Goal: Obtain resource: Download file/media

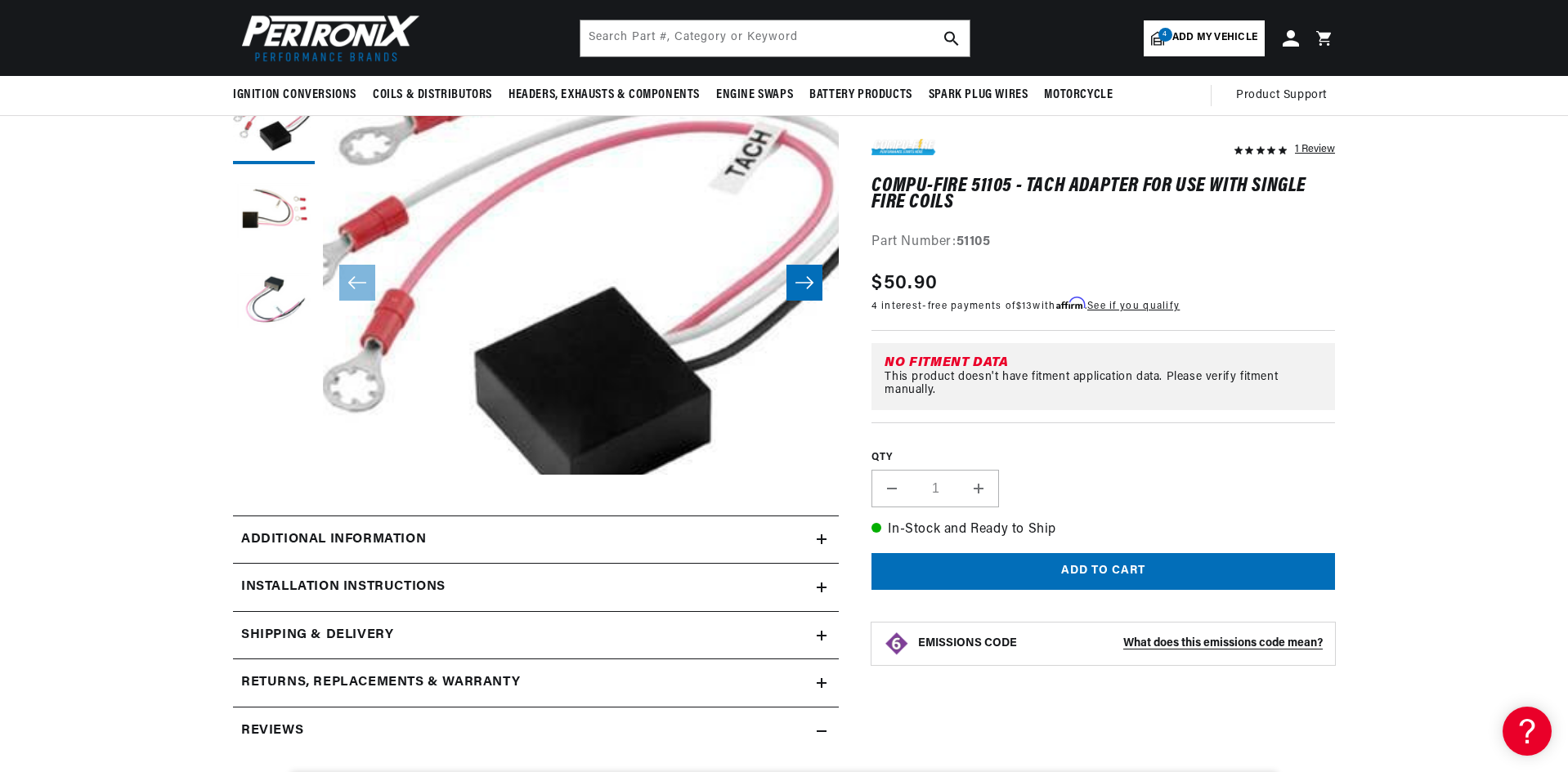
scroll to position [0, 495]
click at [816, 542] on div "Additional information" at bounding box center [524, 539] width 583 height 21
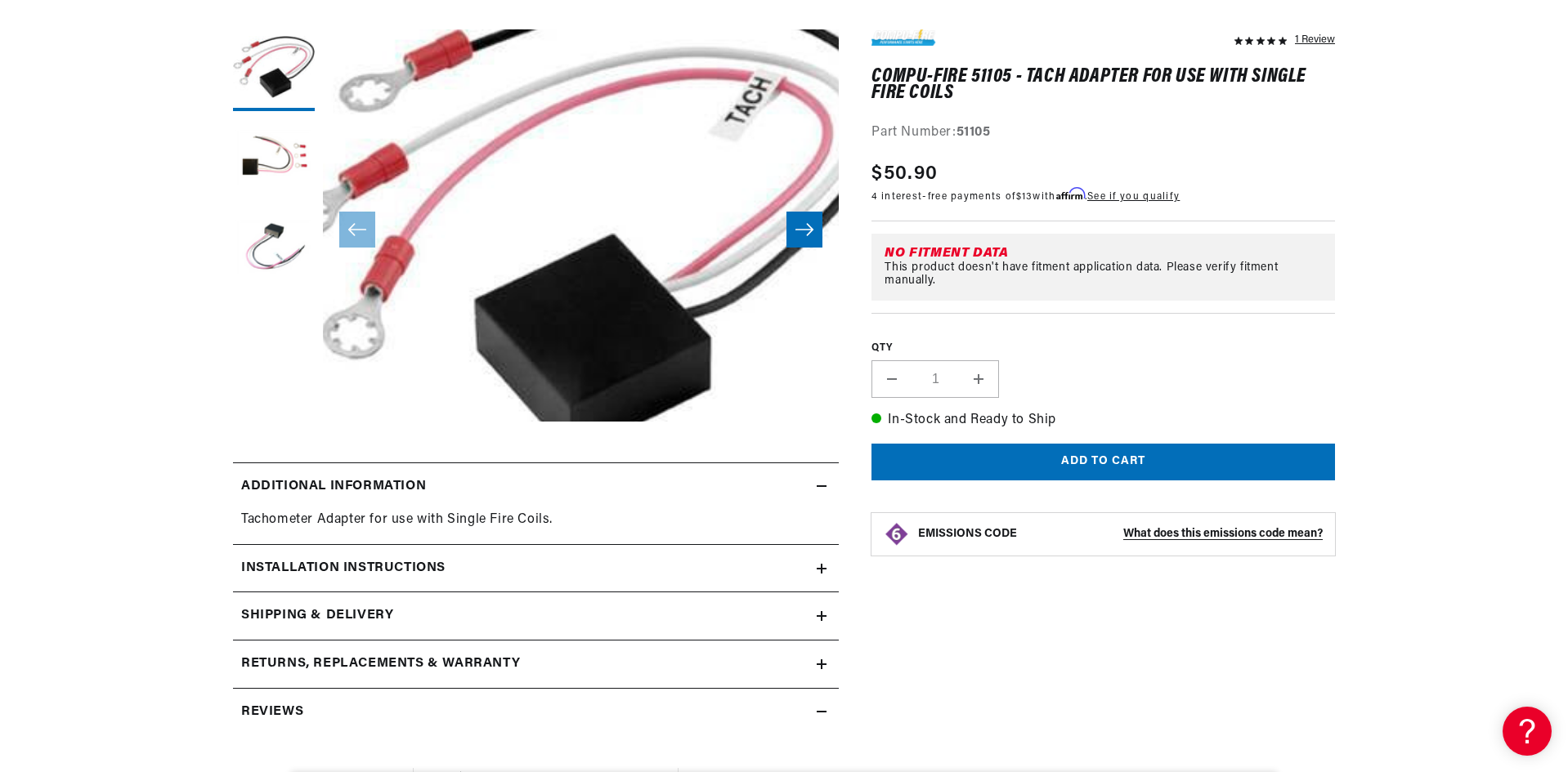
scroll to position [245, 0]
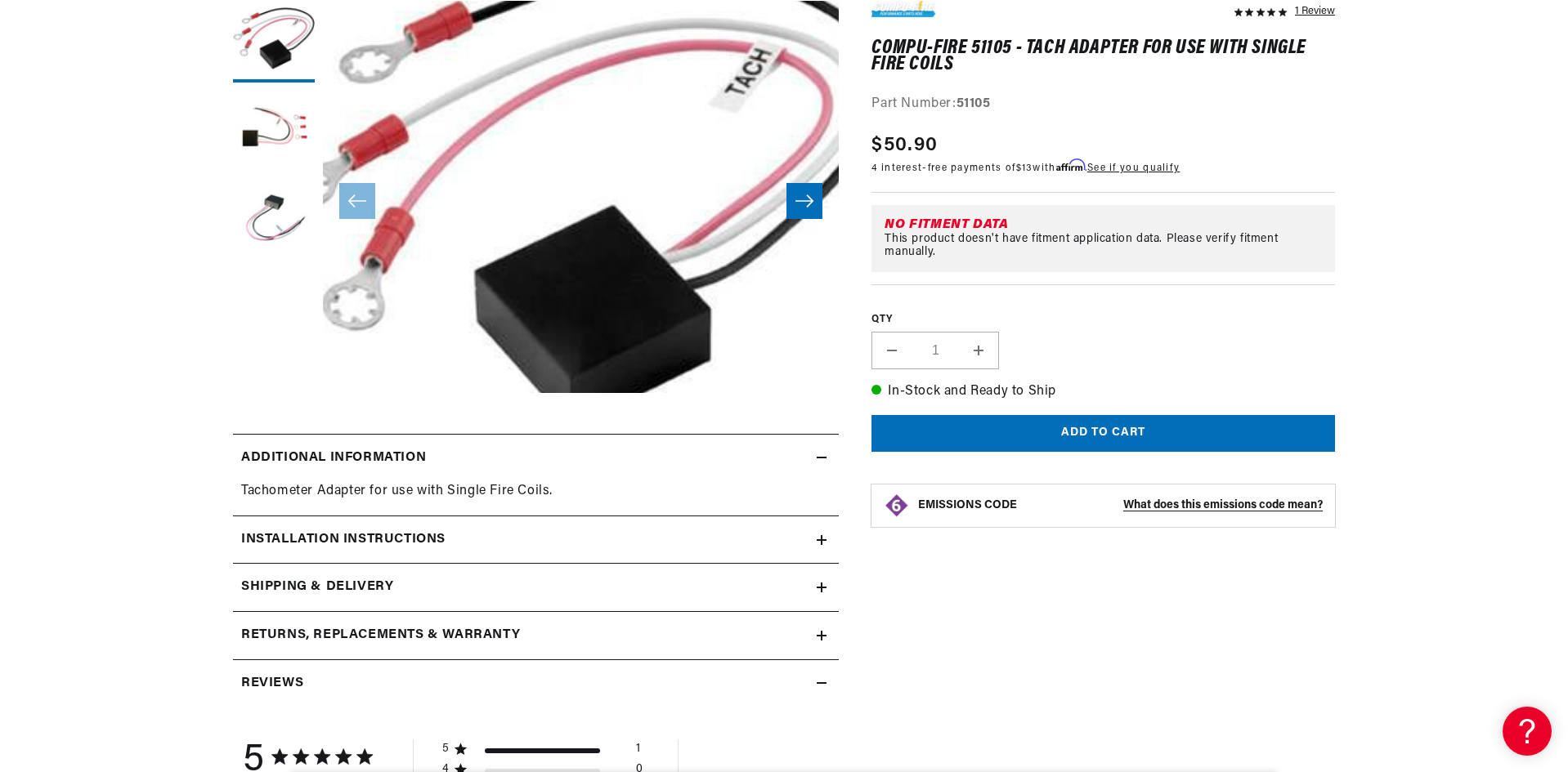
click at [303, 538] on h2 "Installation instructions" at bounding box center [343, 539] width 204 height 21
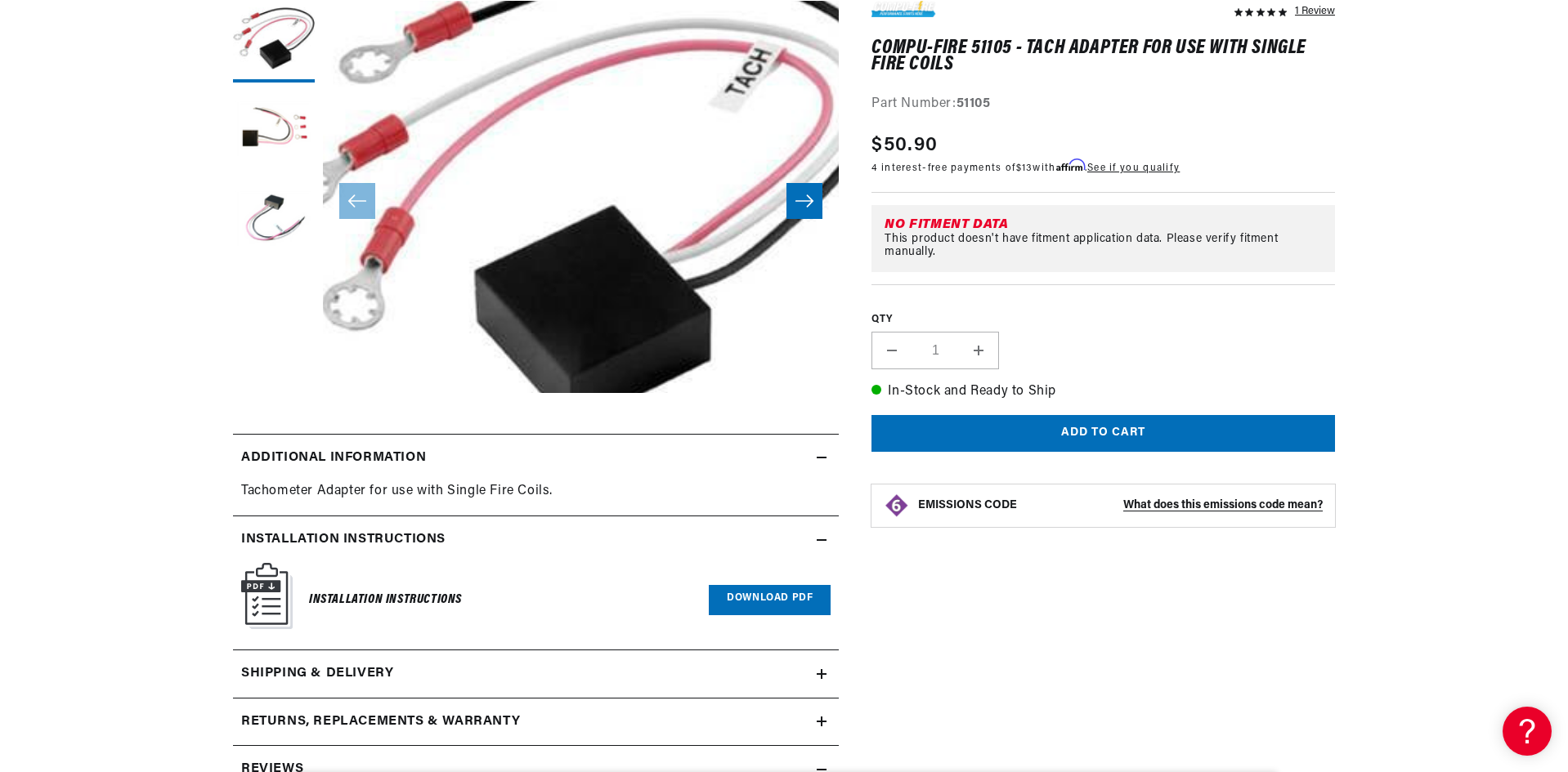
click at [800, 594] on link "Download PDF" at bounding box center [769, 600] width 121 height 31
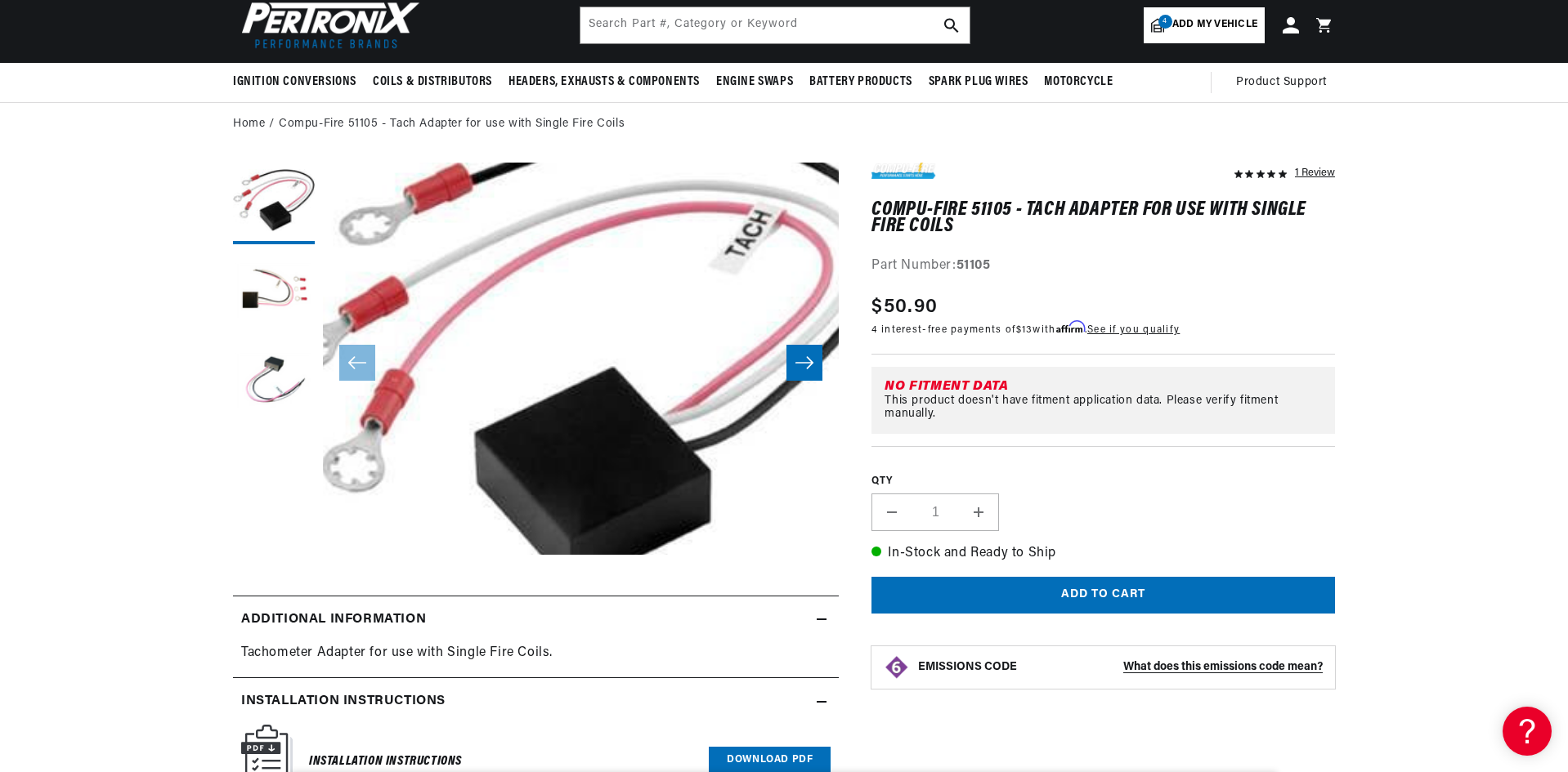
scroll to position [0, 0]
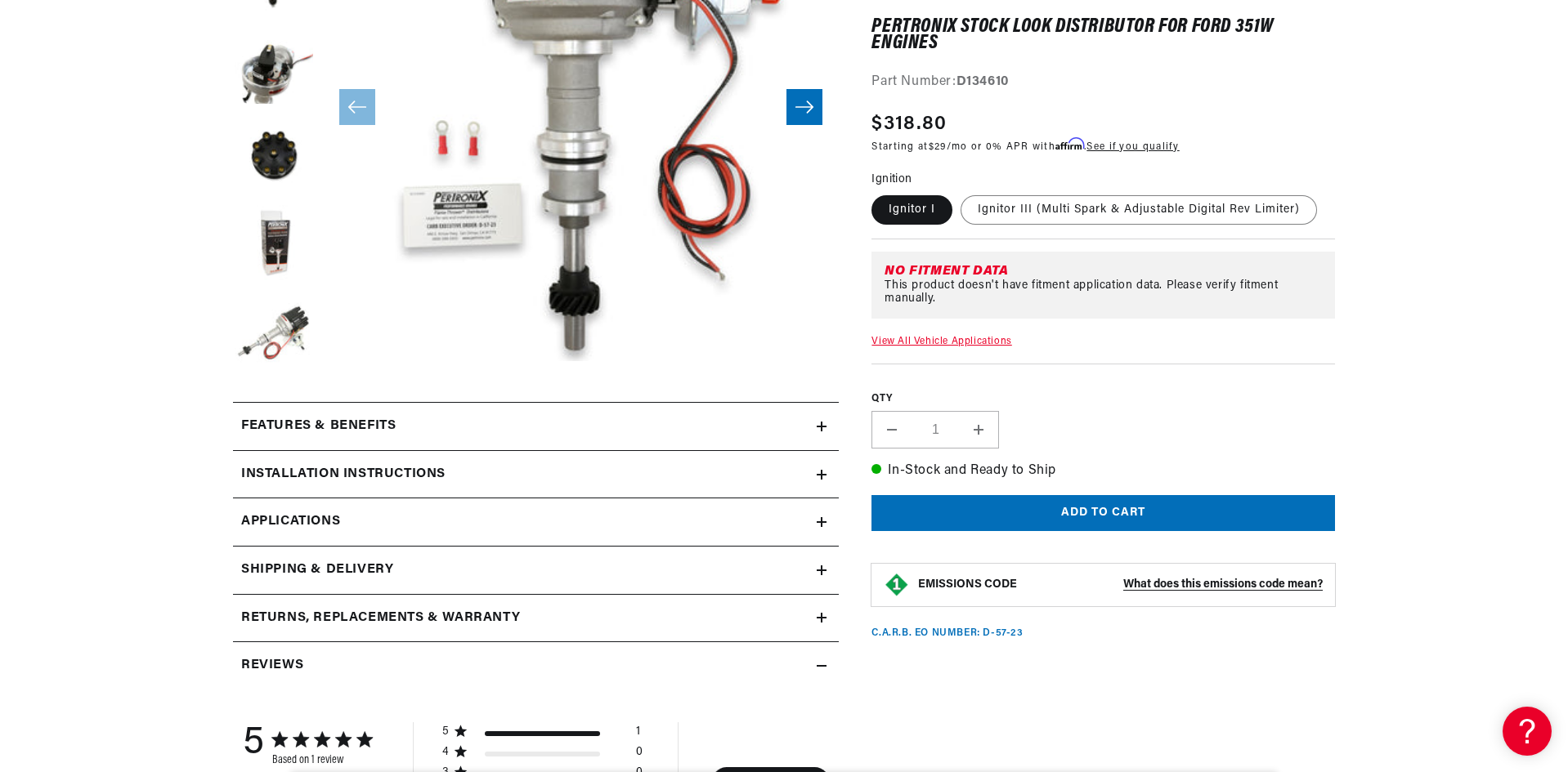
scroll to position [409, 0]
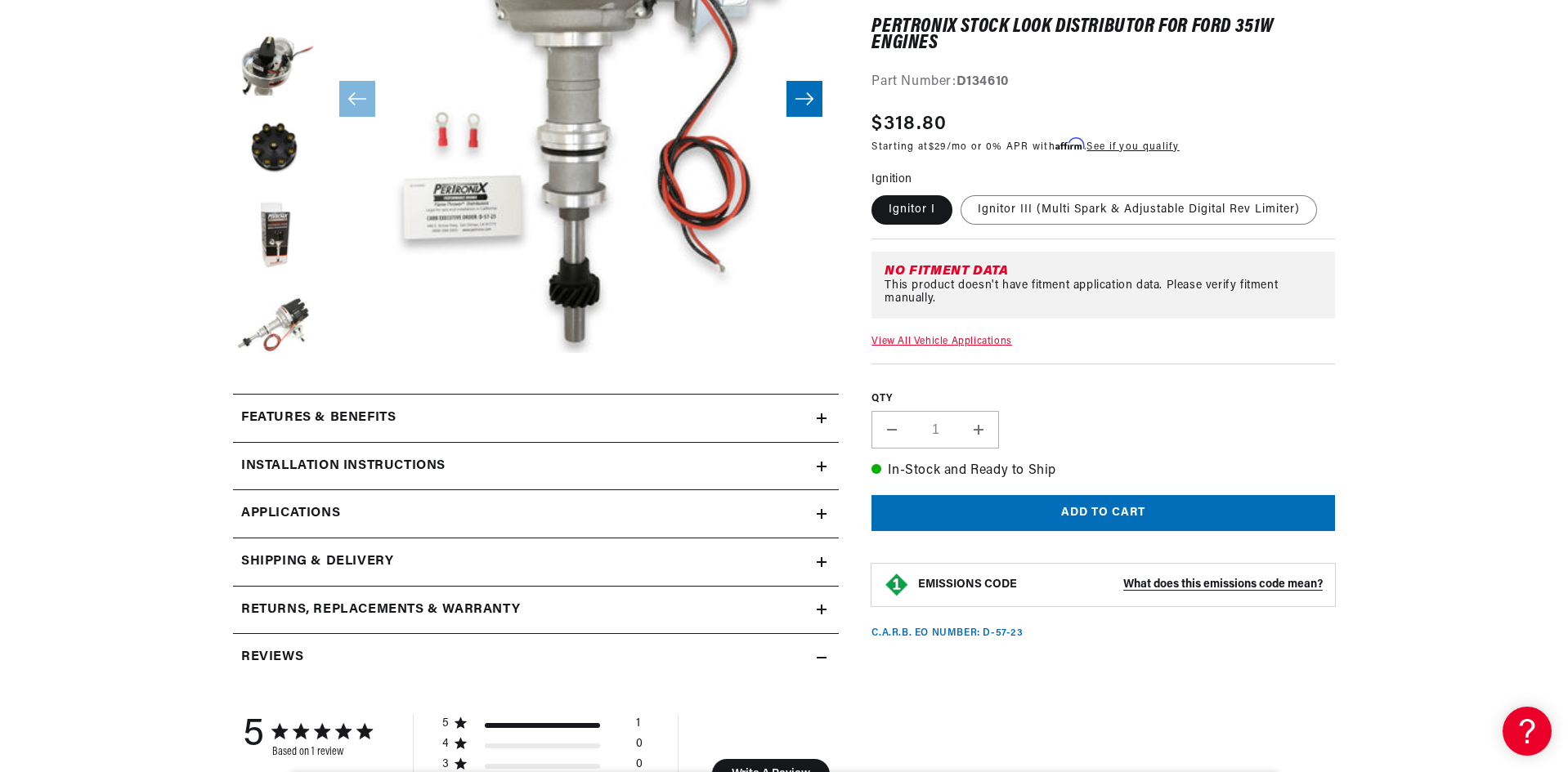
click at [330, 423] on h2 "Features & Benefits" at bounding box center [318, 418] width 155 height 21
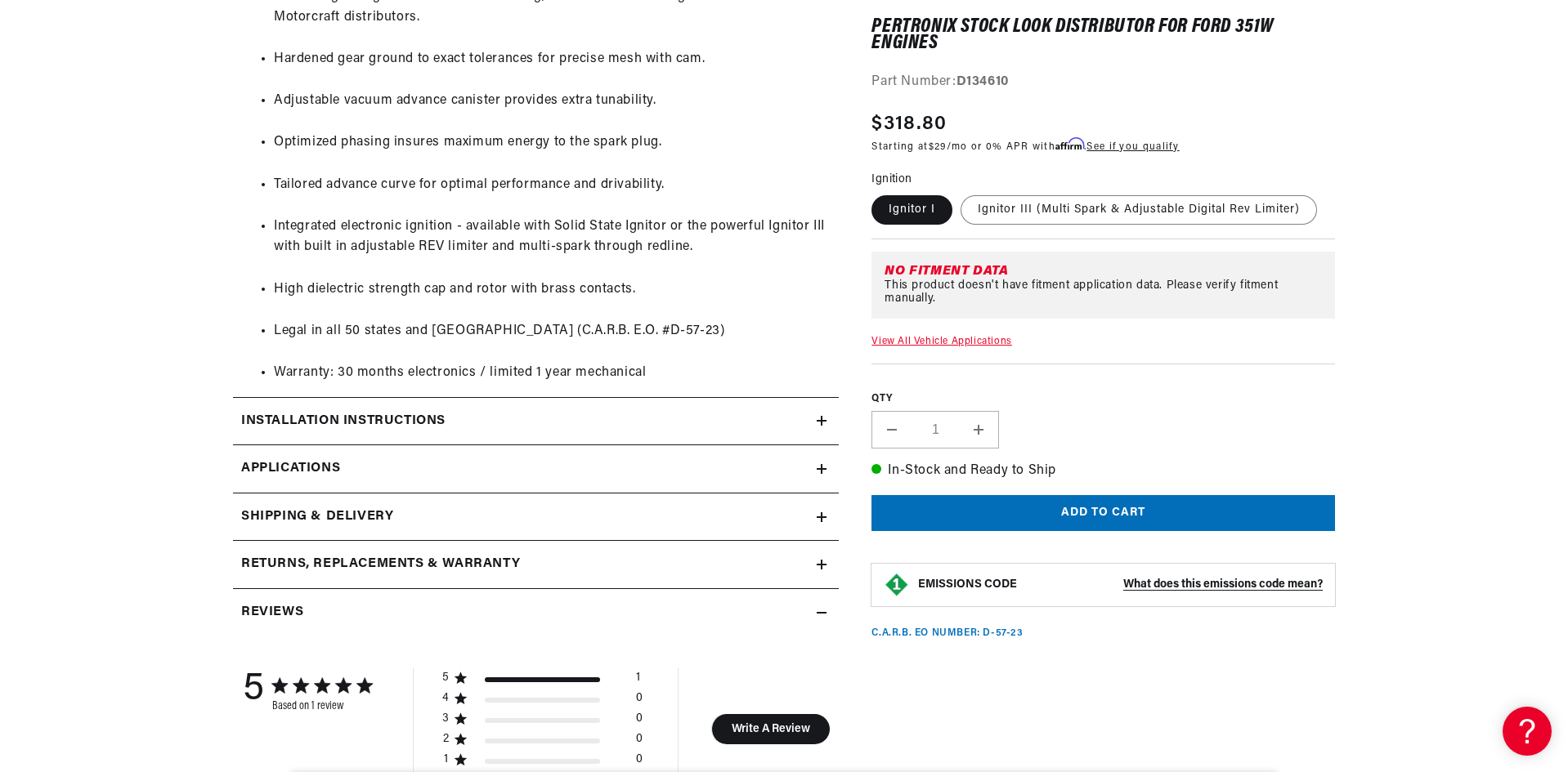
scroll to position [1388, 0]
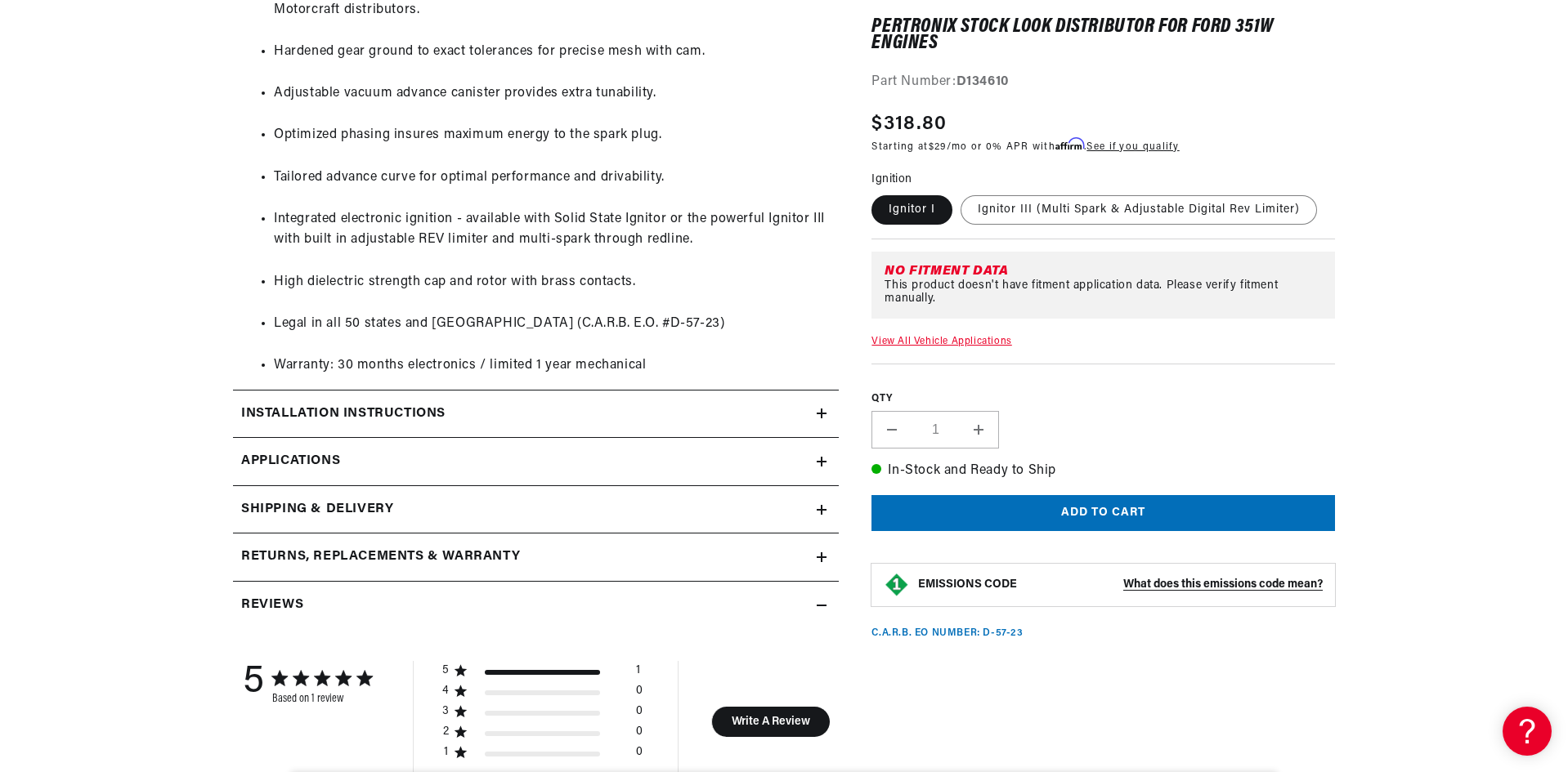
click at [293, 411] on h2 "Installation instructions" at bounding box center [343, 413] width 204 height 21
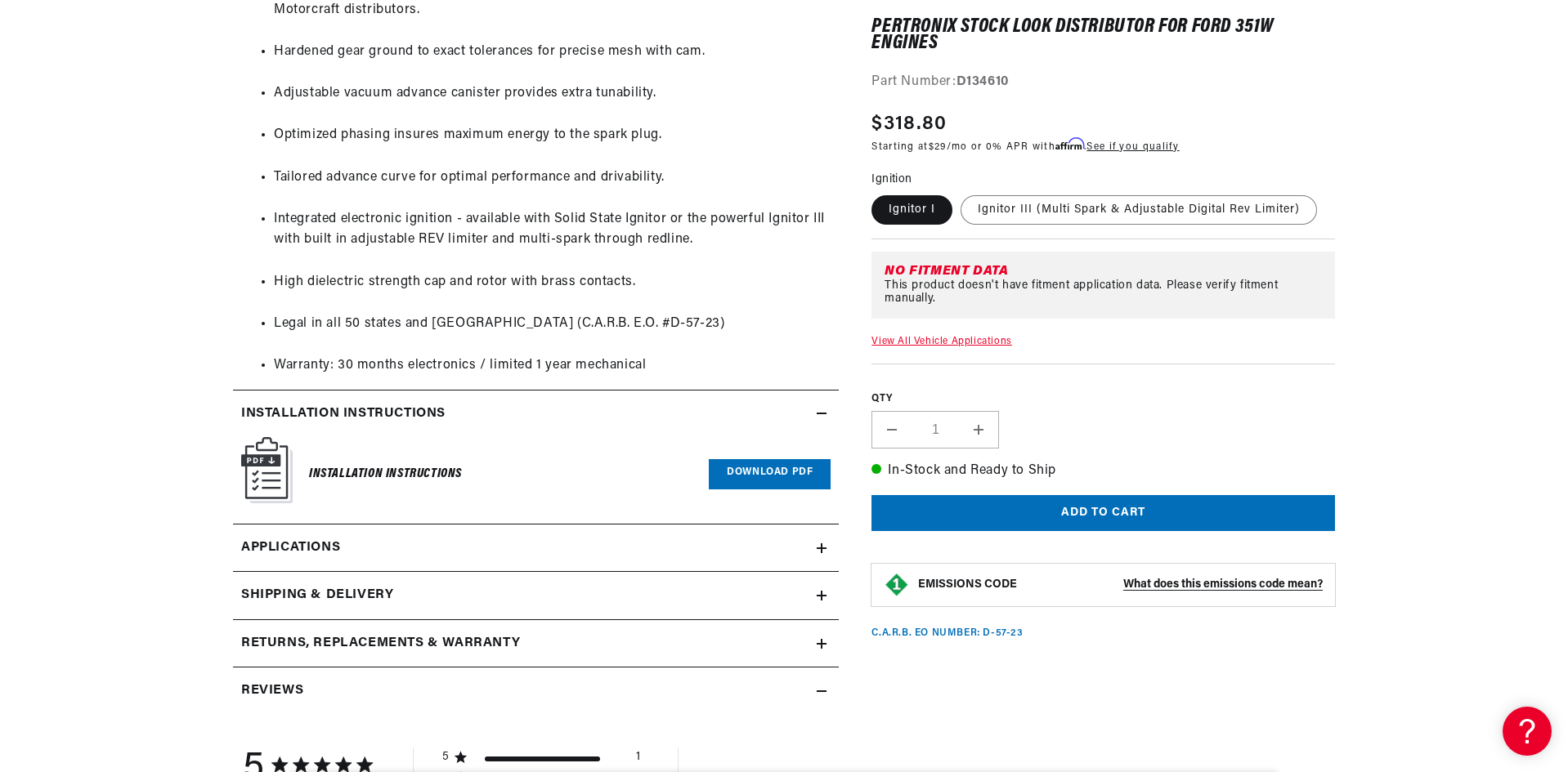
click at [765, 478] on link "Download PDF" at bounding box center [769, 474] width 121 height 31
click at [307, 544] on span "Applications" at bounding box center [290, 548] width 99 height 21
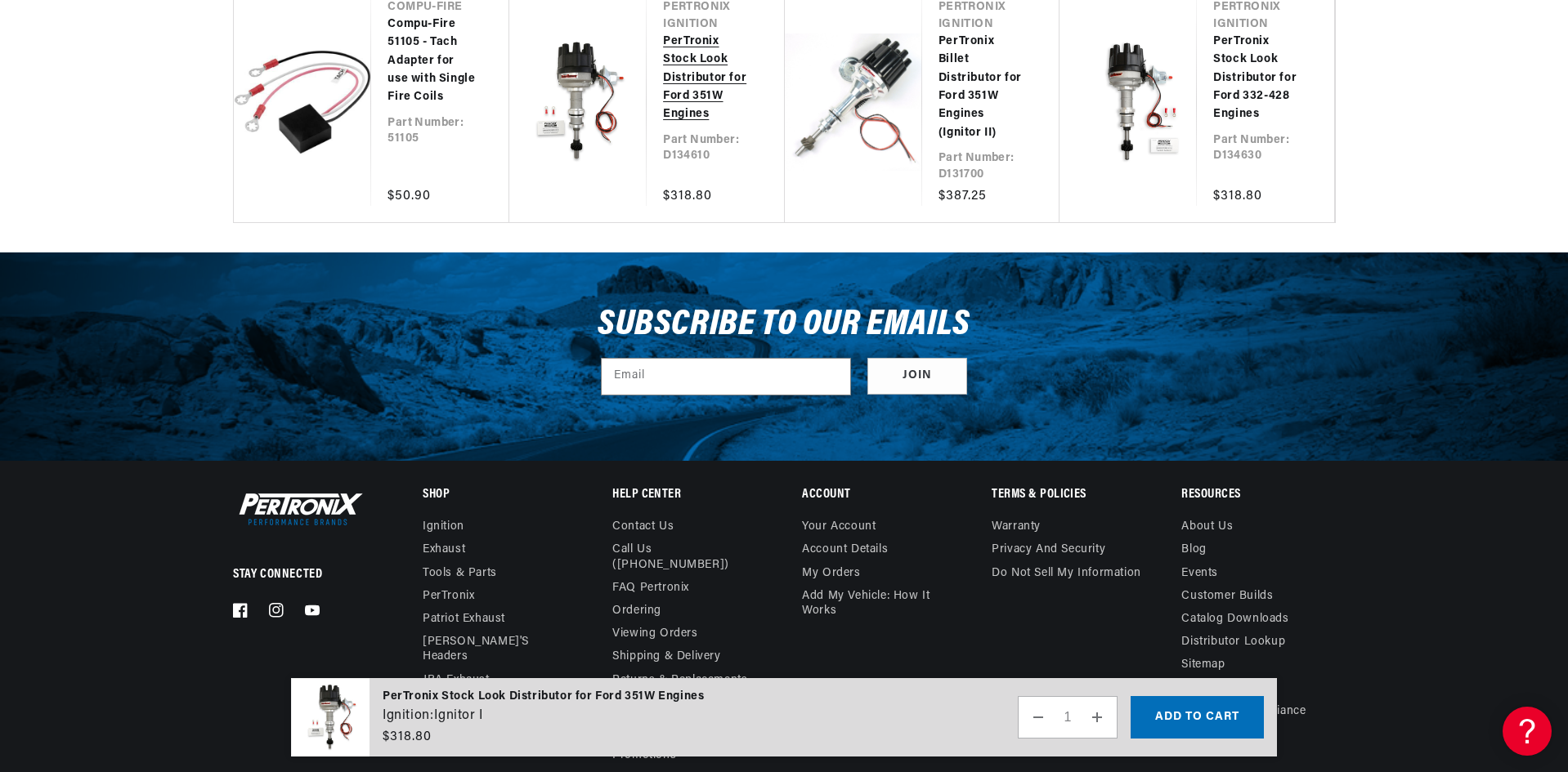
scroll to position [0, 4]
